Goal: Task Accomplishment & Management: Use online tool/utility

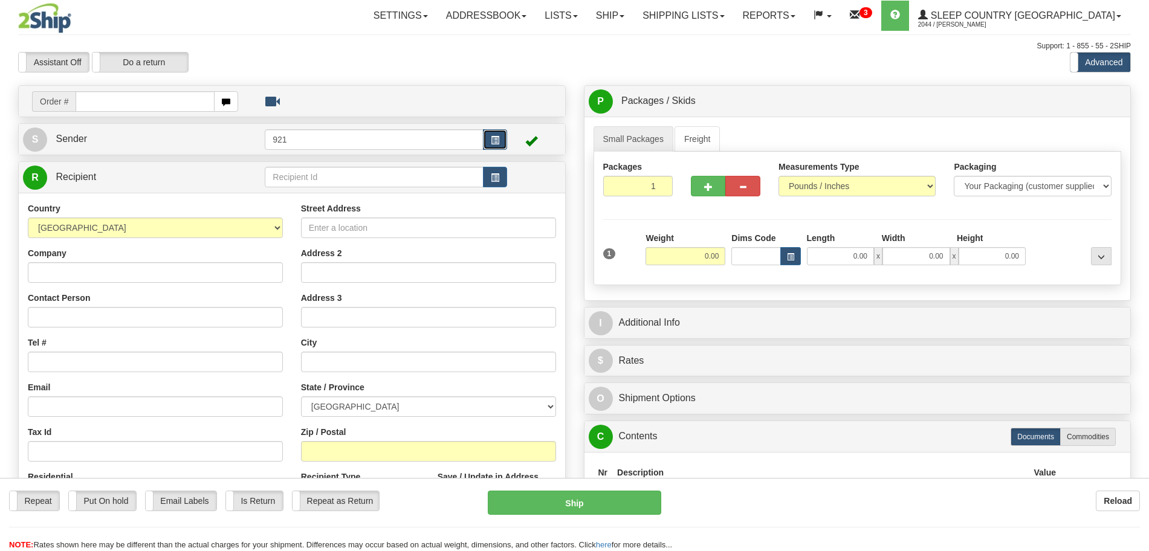
click at [501, 142] on button "button" at bounding box center [495, 139] width 24 height 21
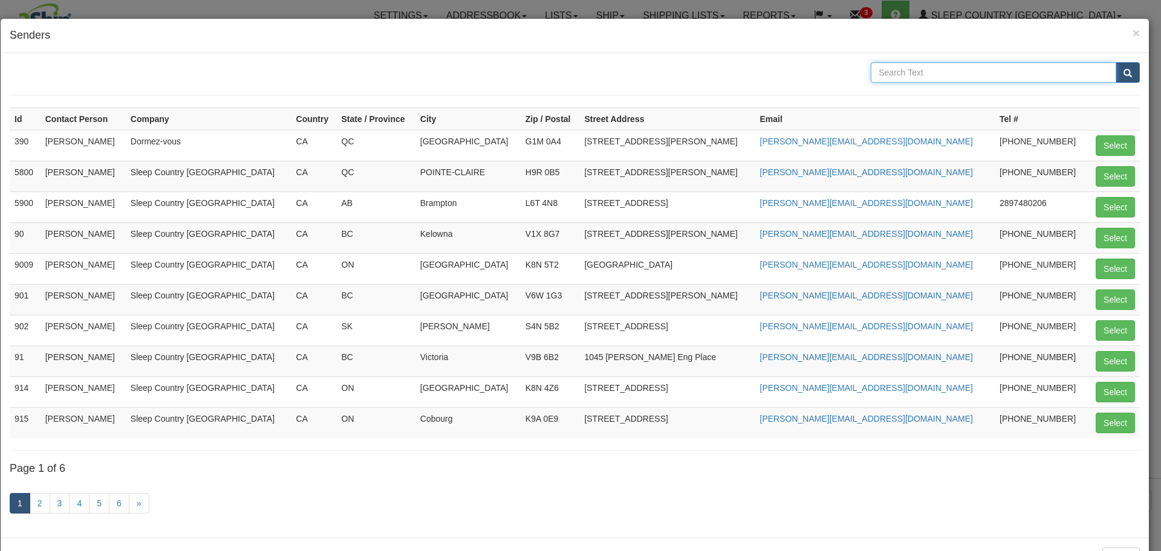
click at [935, 77] on input "text" at bounding box center [992, 72] width 245 height 21
type input "zin"
click at [1115, 62] on button "submit" at bounding box center [1127, 72] width 24 height 21
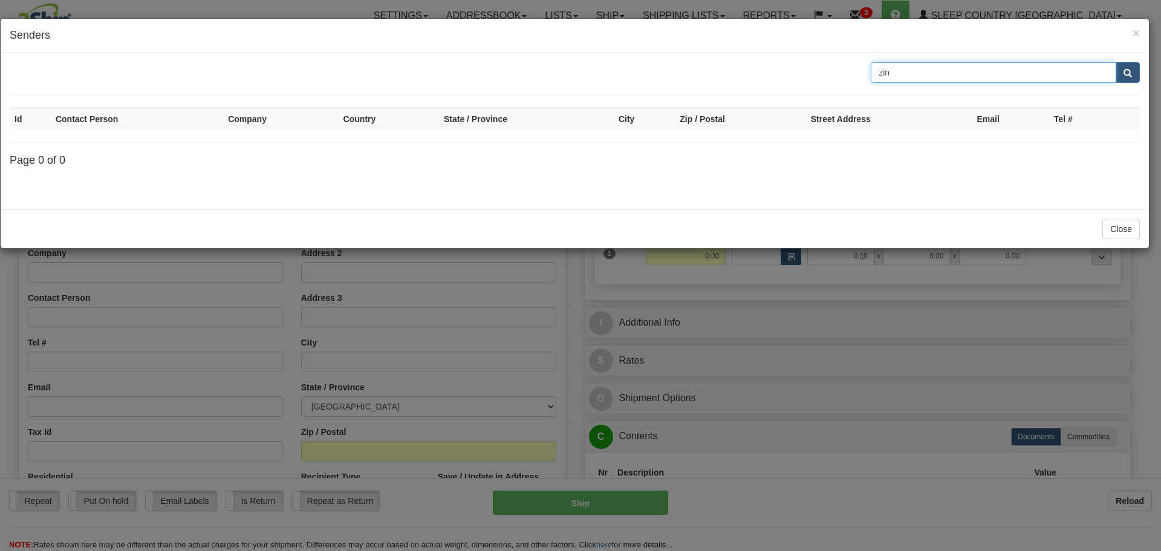
drag, startPoint x: 930, startPoint y: 80, endPoint x: 808, endPoint y: 65, distance: 122.4
click at [811, 66] on div "zin" at bounding box center [575, 72] width 1148 height 21
click at [802, 65] on div "zin" at bounding box center [575, 72] width 1148 height 21
drag, startPoint x: 896, startPoint y: 73, endPoint x: 754, endPoint y: 72, distance: 142.7
click at [758, 73] on div "zin" at bounding box center [575, 72] width 1148 height 21
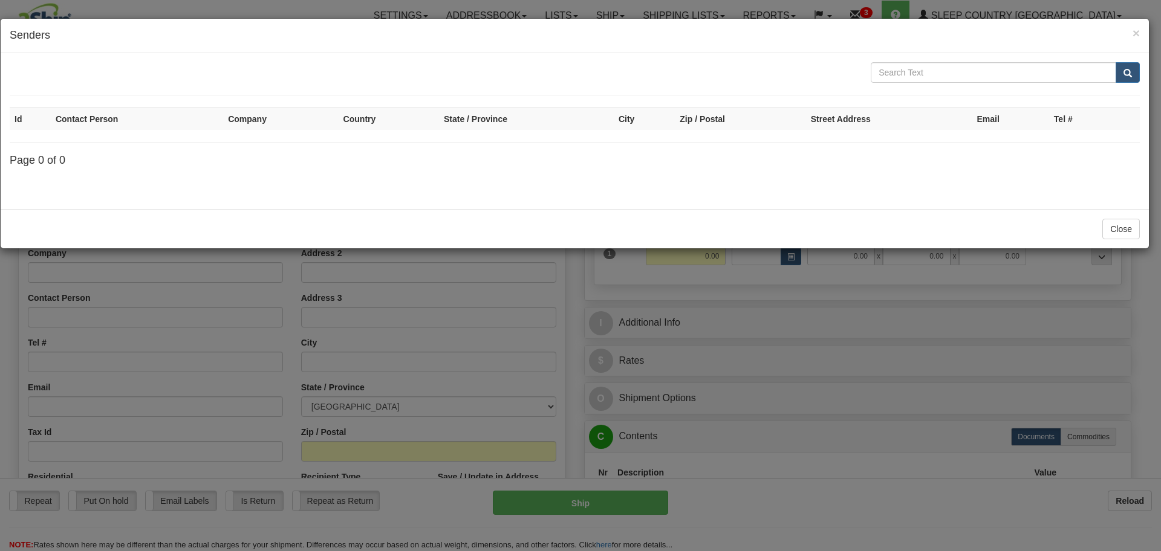
click at [1129, 31] on h4 "Senders" at bounding box center [575, 36] width 1130 height 16
click at [1112, 75] on input "text" at bounding box center [992, 72] width 245 height 21
click at [1123, 76] on span "submit" at bounding box center [1127, 74] width 8 height 8
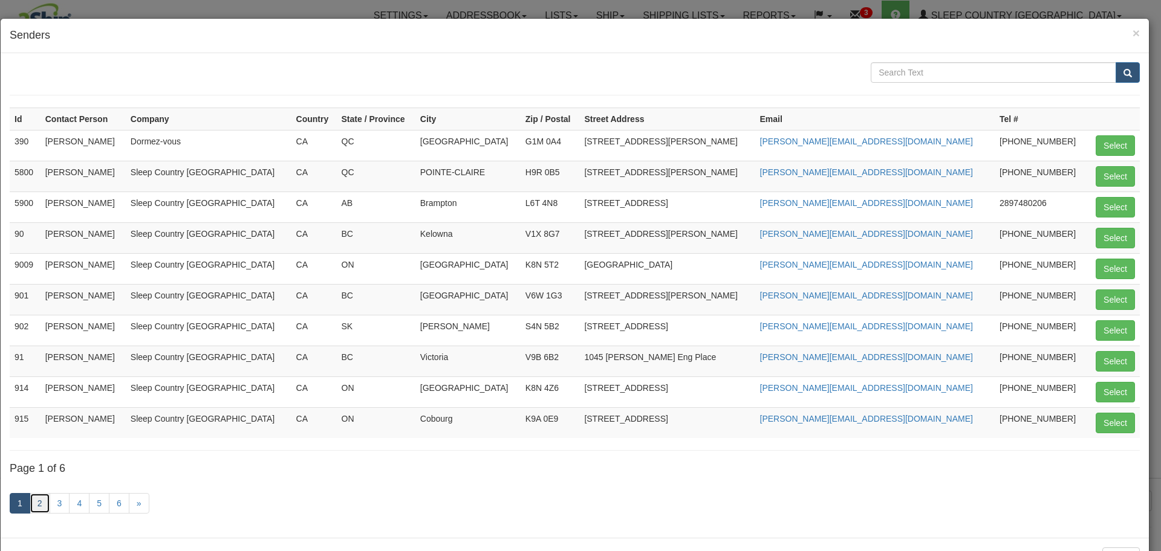
click at [44, 505] on link "2" at bounding box center [40, 503] width 21 height 21
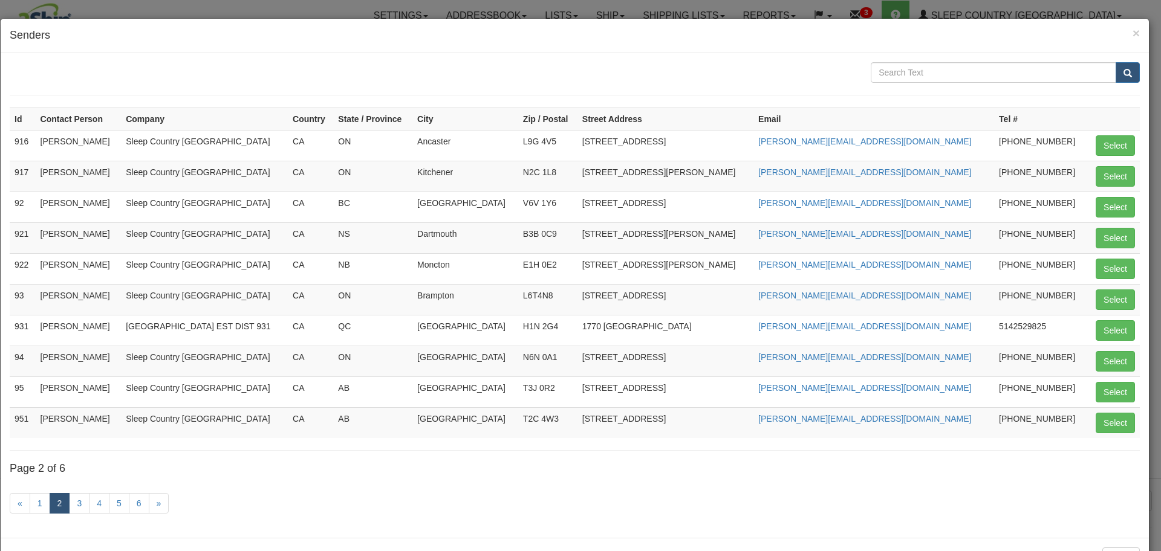
click at [59, 506] on link "2" at bounding box center [60, 503] width 21 height 21
click at [80, 504] on link "3" at bounding box center [79, 503] width 21 height 21
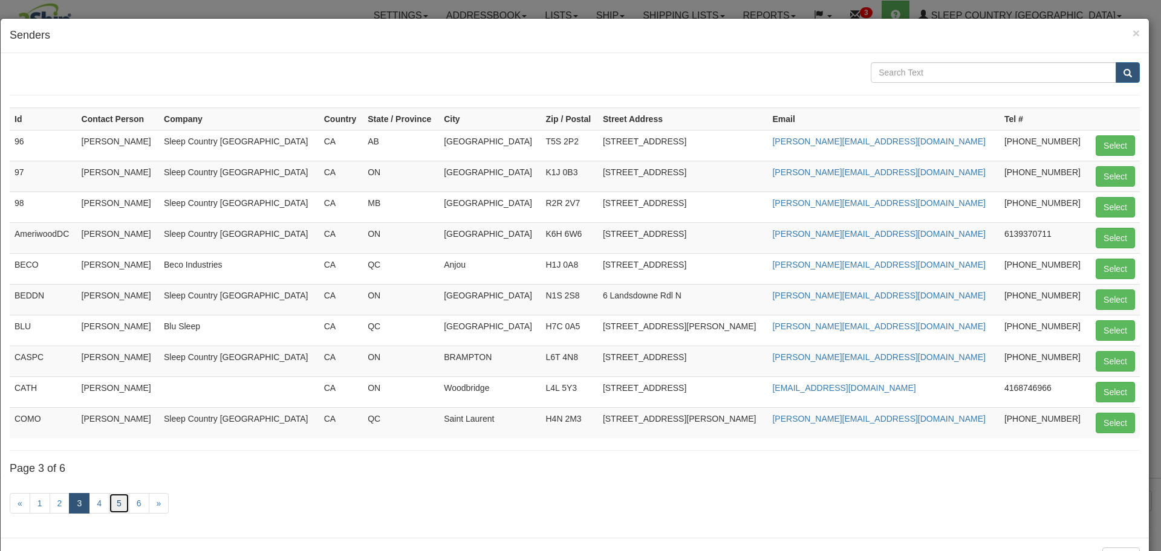
click at [109, 503] on link "5" at bounding box center [119, 503] width 21 height 21
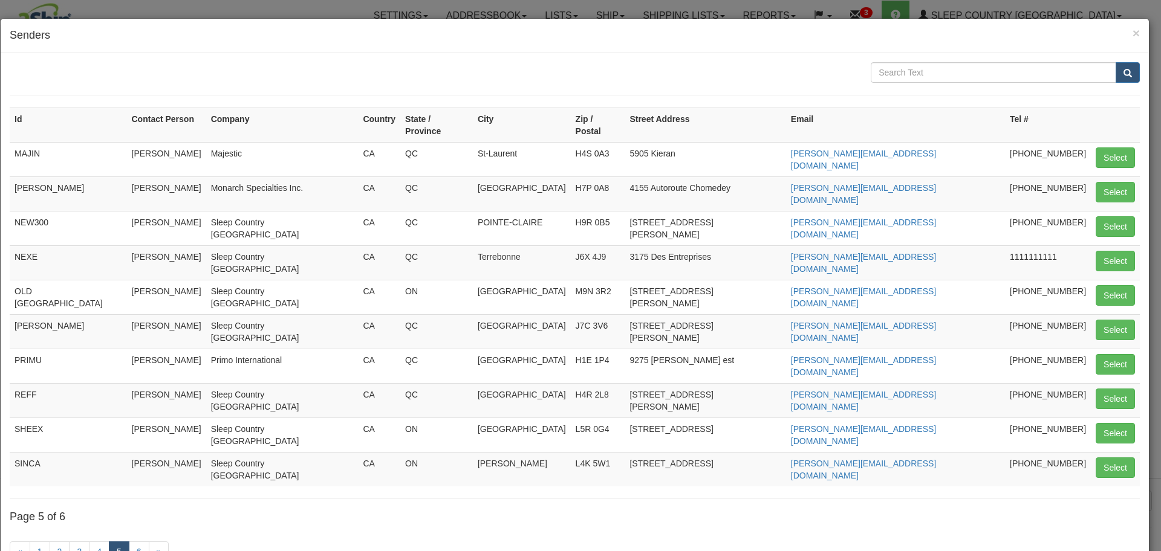
click at [117, 542] on link "5" at bounding box center [119, 552] width 21 height 21
click at [142, 542] on link "6" at bounding box center [139, 552] width 21 height 21
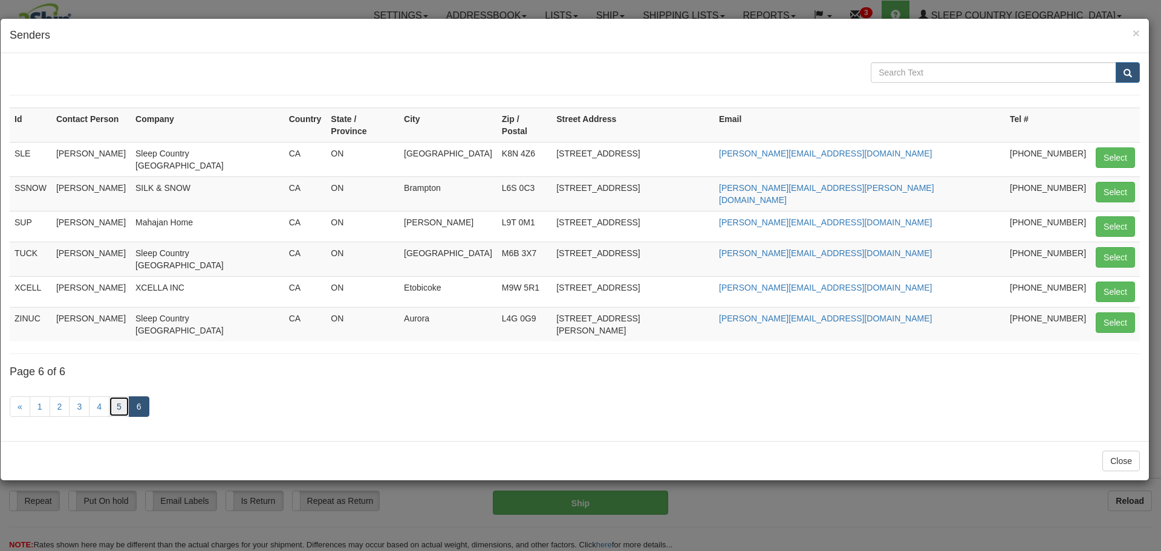
click at [120, 397] on link "5" at bounding box center [119, 407] width 21 height 21
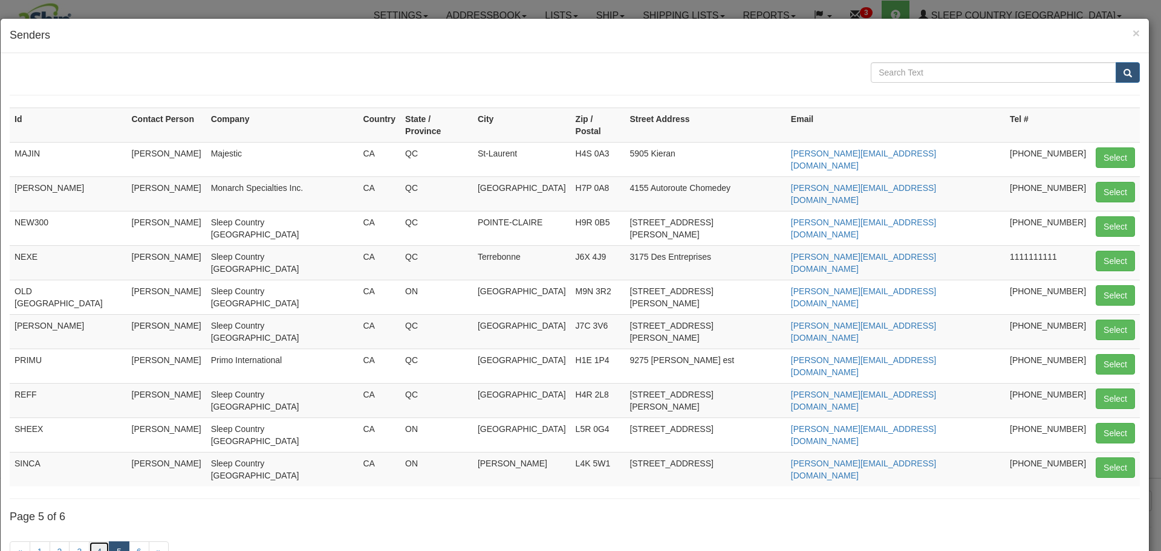
click at [106, 542] on link "4" at bounding box center [99, 552] width 21 height 21
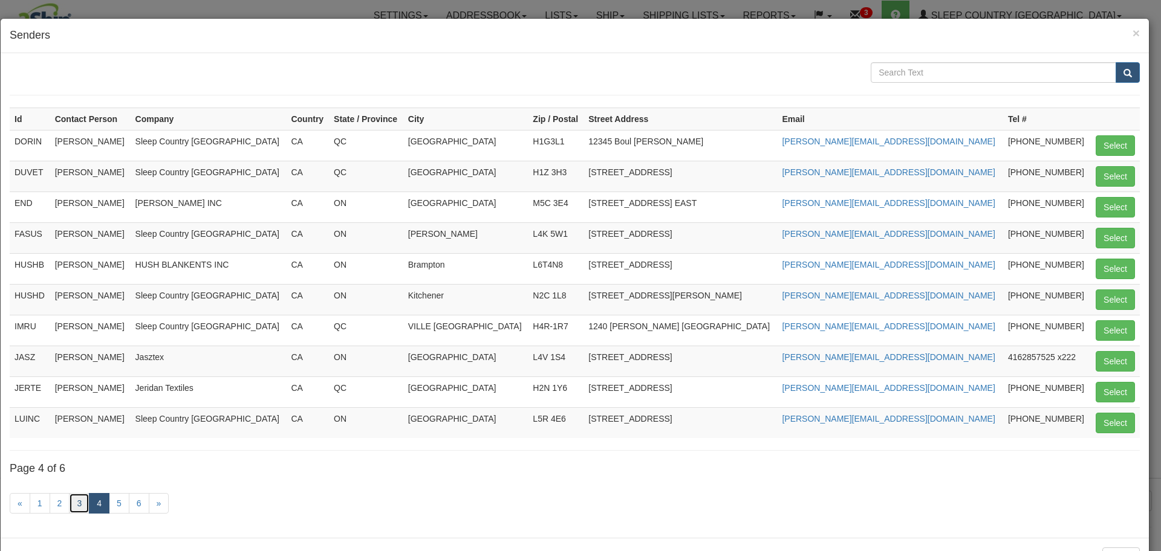
click at [85, 498] on link "3" at bounding box center [79, 503] width 21 height 21
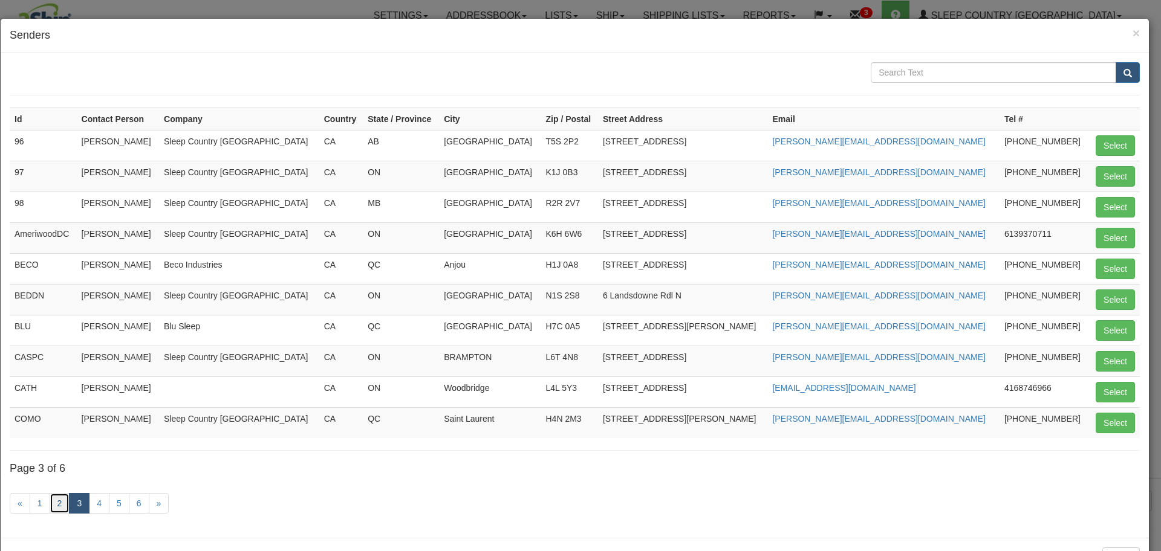
click at [63, 496] on link "2" at bounding box center [60, 503] width 21 height 21
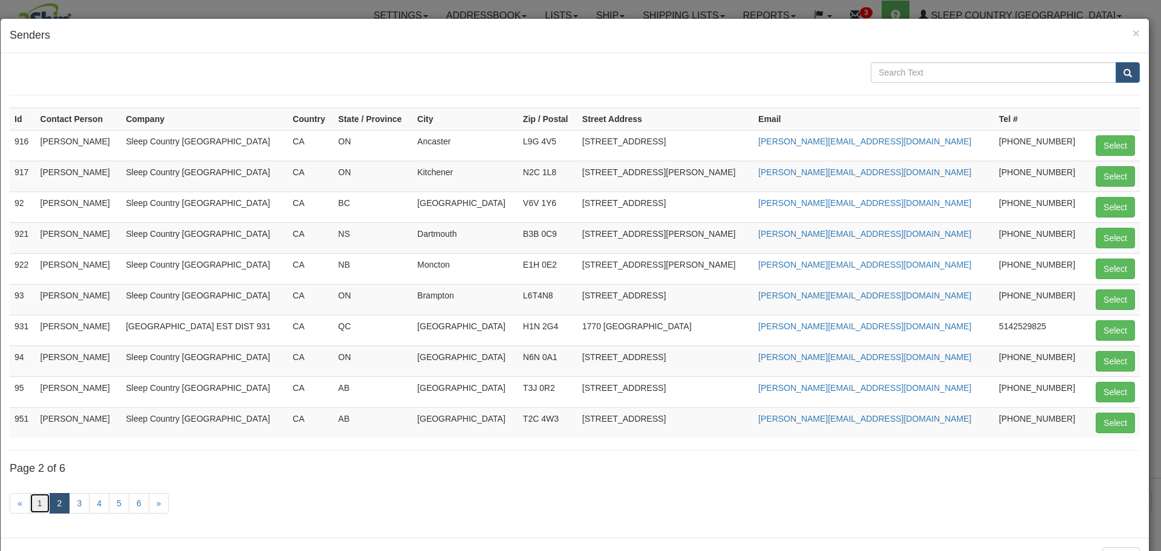
drag, startPoint x: 41, startPoint y: 494, endPoint x: 34, endPoint y: 492, distance: 7.6
click at [41, 494] on link "1" at bounding box center [40, 503] width 21 height 21
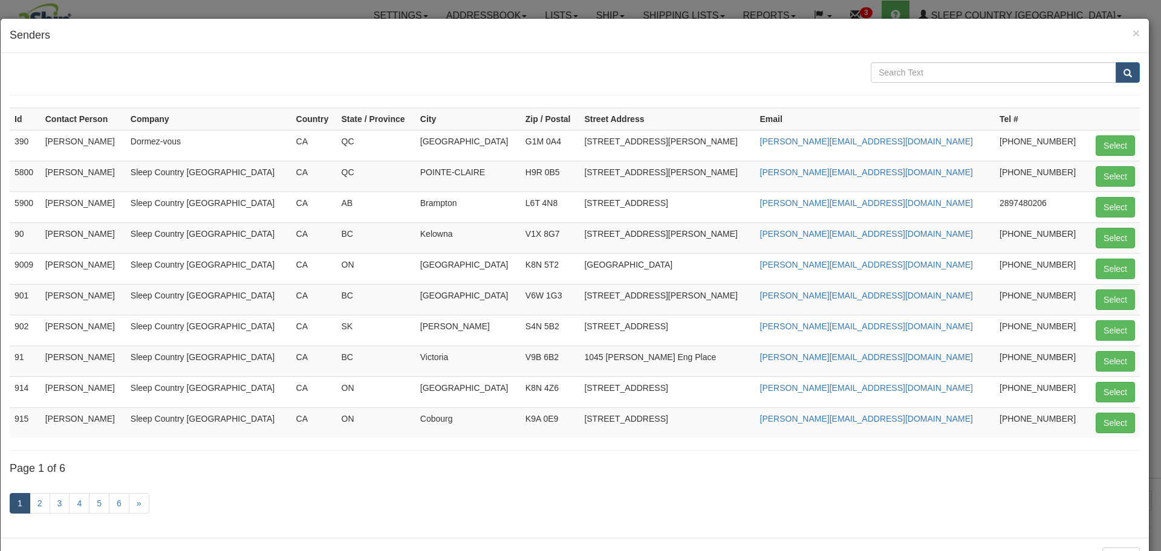
click at [1130, 34] on div "× Senders" at bounding box center [575, 36] width 1148 height 34
click at [1132, 36] on span "×" at bounding box center [1135, 33] width 7 height 14
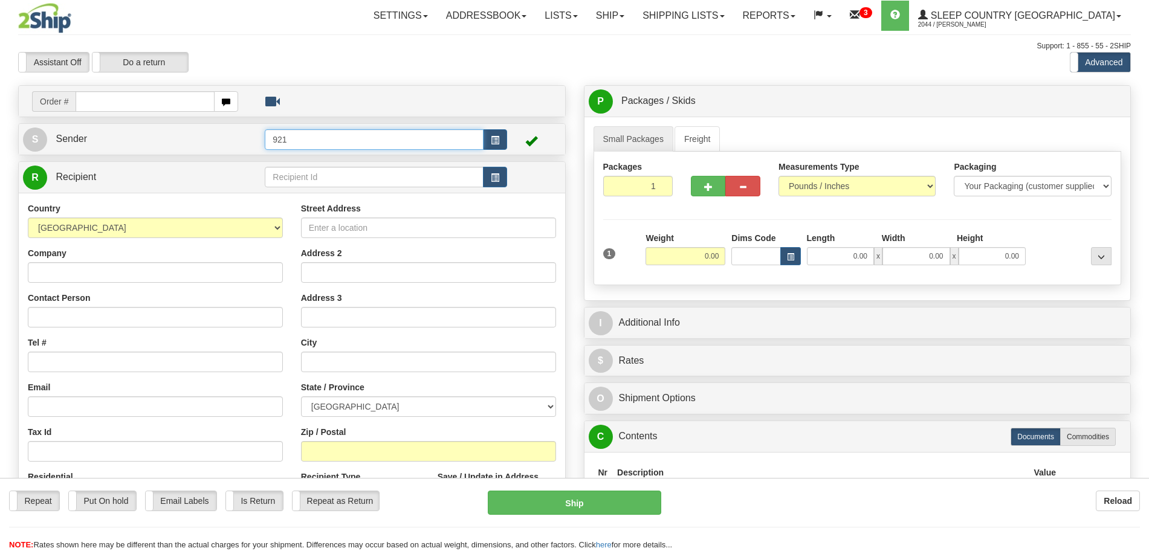
drag, startPoint x: 387, startPoint y: 144, endPoint x: 254, endPoint y: 141, distance: 133.0
click at [271, 141] on input "921" at bounding box center [374, 139] width 218 height 21
click at [496, 142] on span "button" at bounding box center [495, 141] width 8 height 8
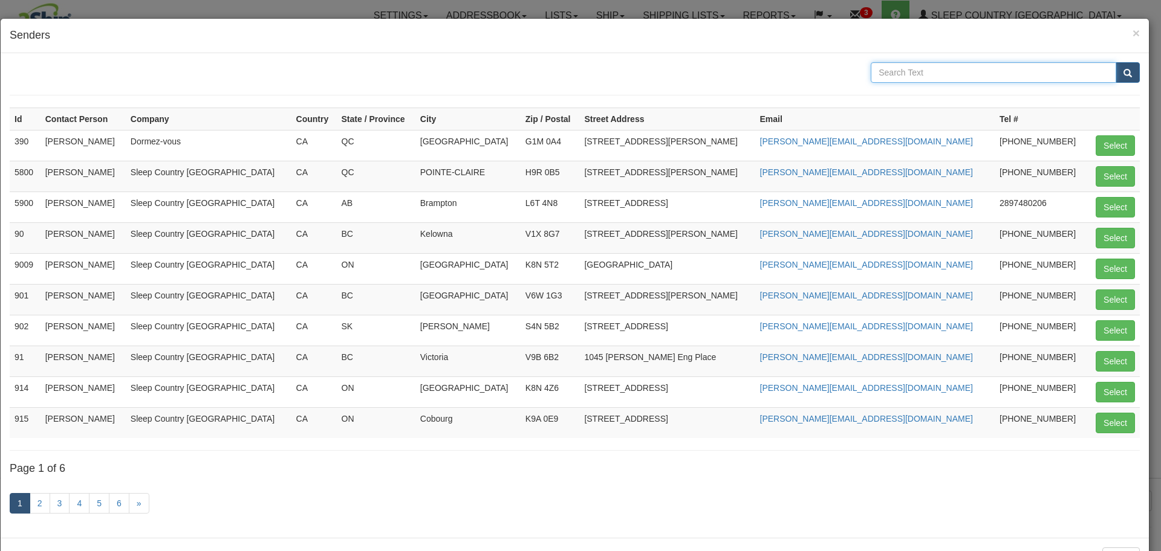
click at [907, 72] on input "text" at bounding box center [992, 72] width 245 height 21
type input "7635"
click at [1115, 62] on button "submit" at bounding box center [1127, 72] width 24 height 21
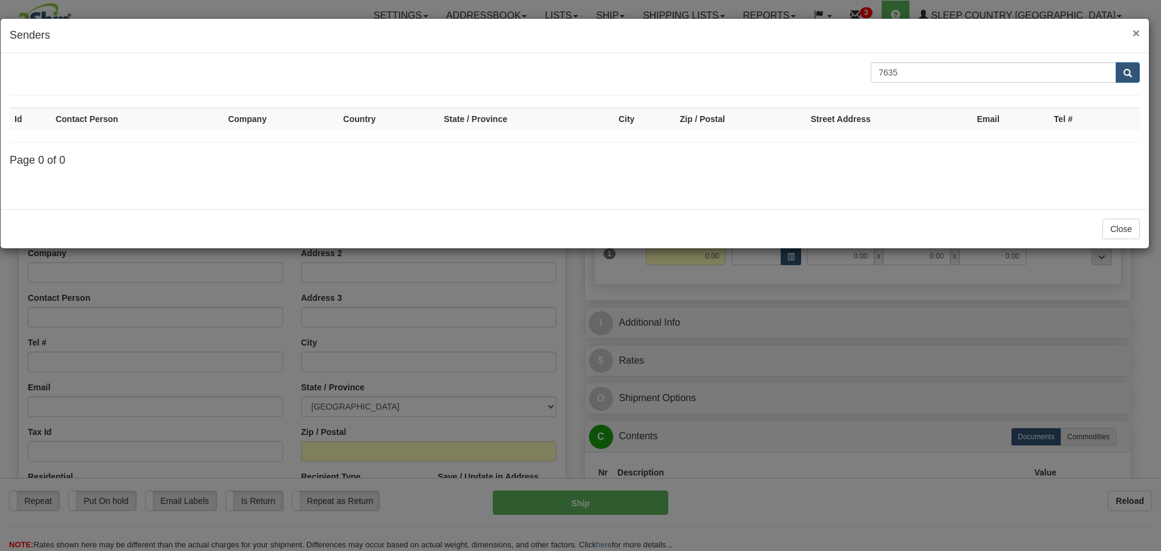
click at [1135, 33] on span "×" at bounding box center [1135, 33] width 7 height 14
click at [1135, 33] on div "× Senders" at bounding box center [575, 36] width 1148 height 34
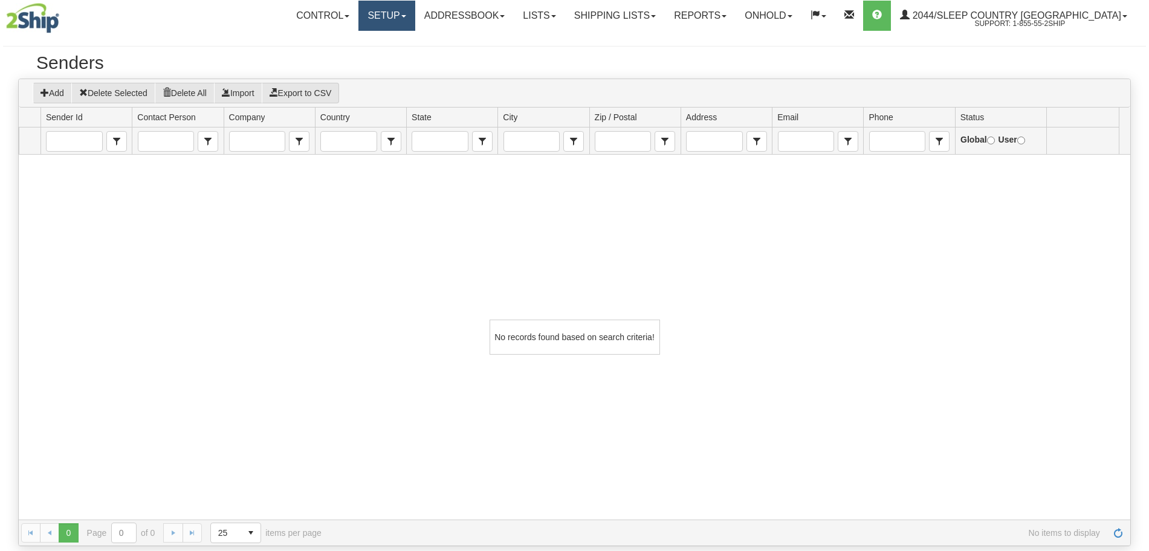
click at [415, 13] on link "Setup" at bounding box center [386, 16] width 56 height 30
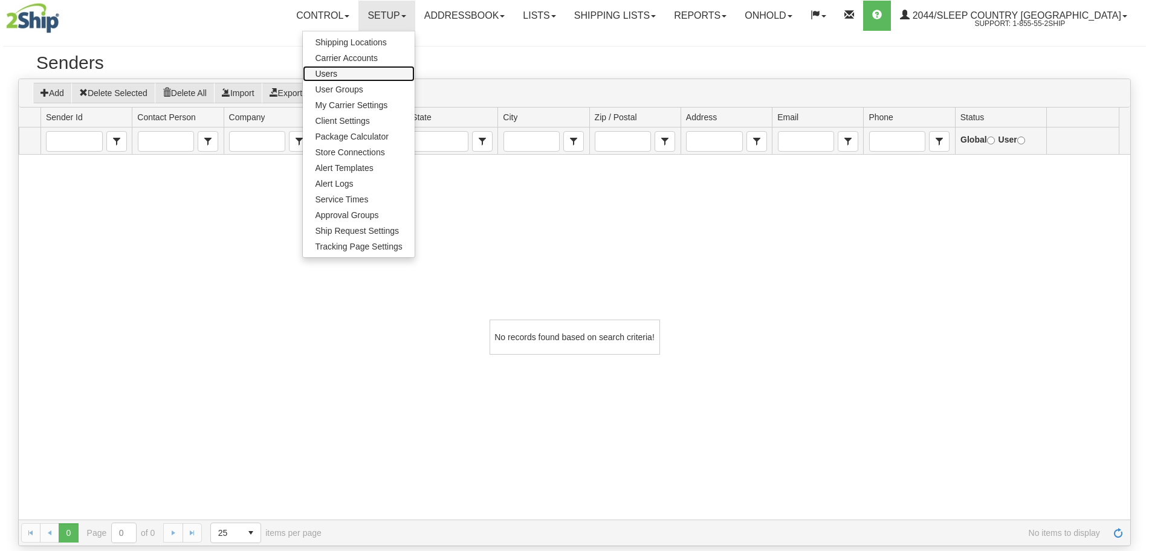
click at [397, 74] on link "Users" at bounding box center [358, 74] width 111 height 16
click at [397, 74] on div "Senders" at bounding box center [574, 66] width 1113 height 26
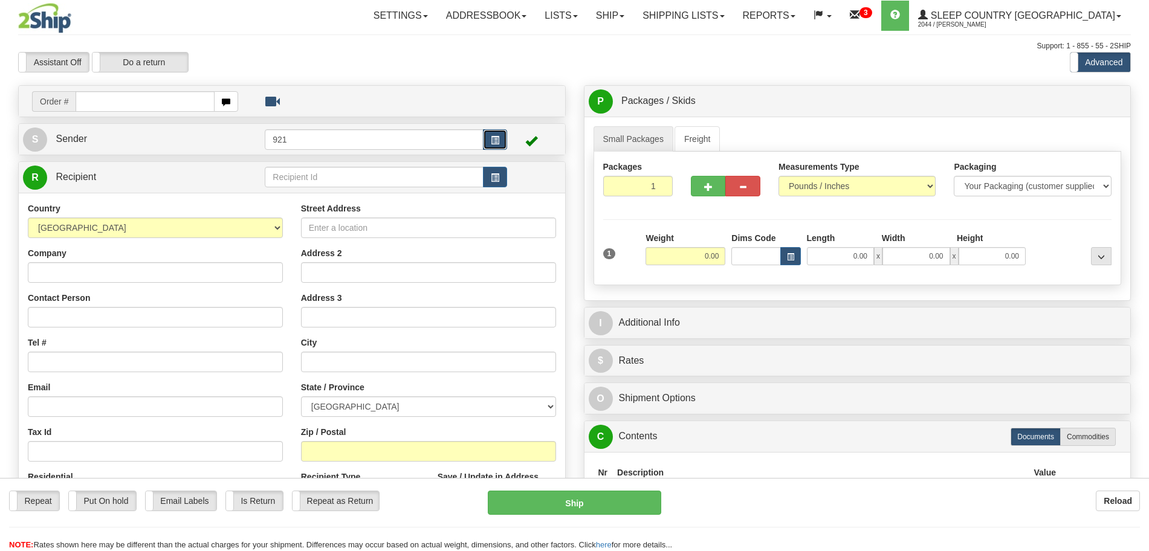
click at [505, 138] on button "button" at bounding box center [495, 139] width 24 height 21
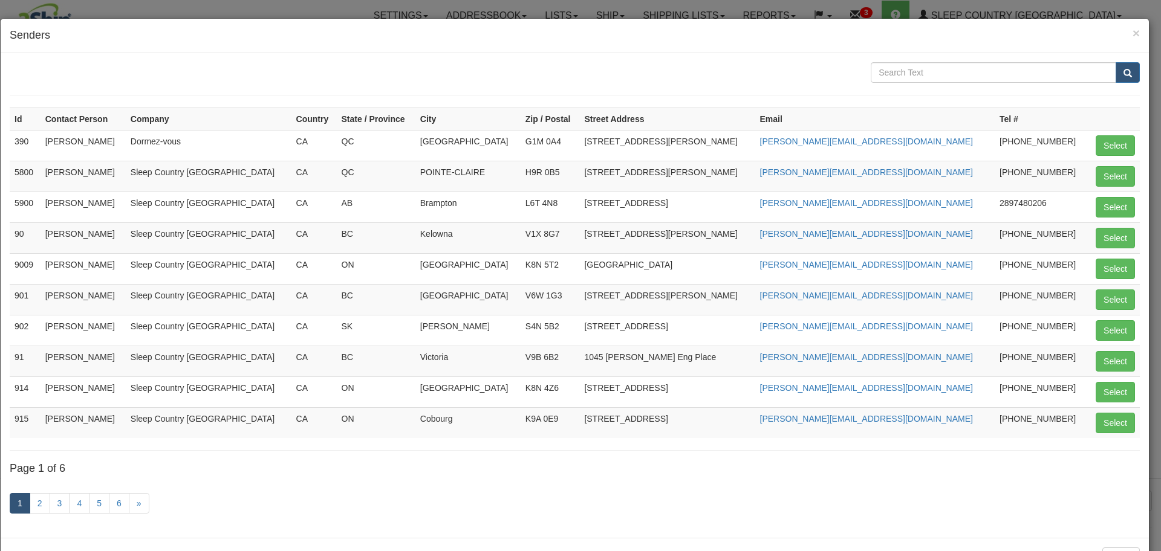
click at [922, 83] on form at bounding box center [575, 78] width 1130 height 33
click at [928, 66] on input "text" at bounding box center [992, 72] width 245 height 21
type input "7635"
click at [1115, 62] on button "submit" at bounding box center [1127, 72] width 24 height 21
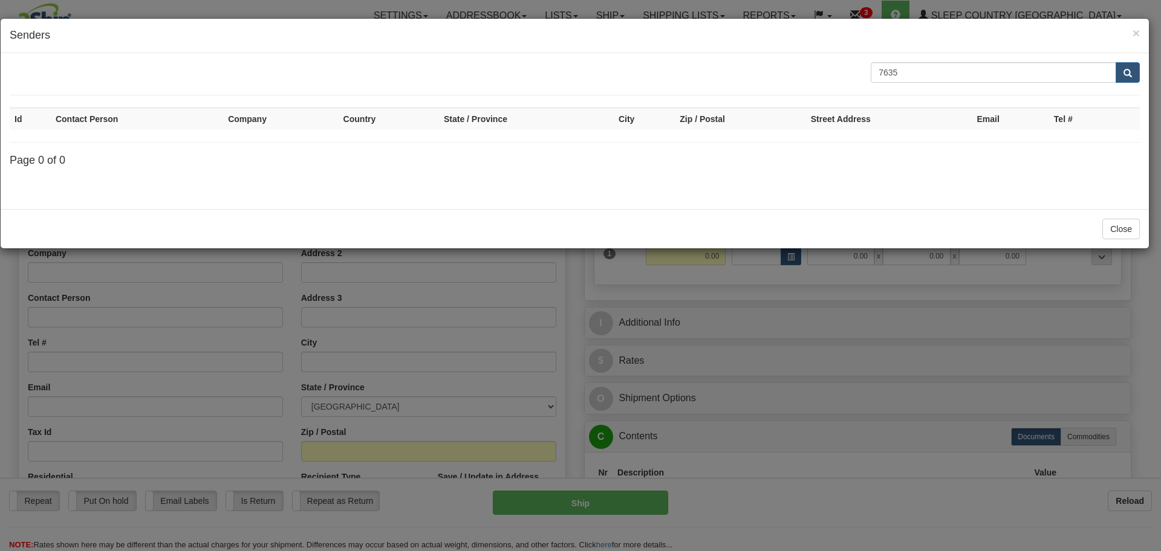
click at [1140, 32] on div "× Senders" at bounding box center [575, 36] width 1148 height 34
click at [1133, 27] on span "×" at bounding box center [1135, 33] width 7 height 14
